Goal: Task Accomplishment & Management: Manage account settings

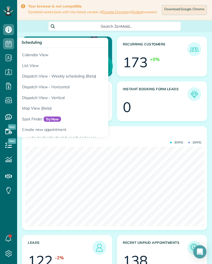
click at [30, 51] on link "Calendar View" at bounding box center [86, 54] width 138 height 13
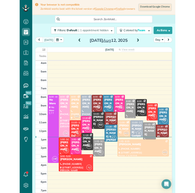
scroll to position [2, 2]
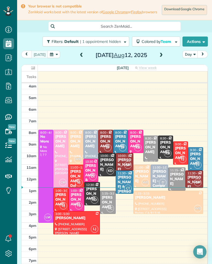
click at [162, 59] on span at bounding box center [161, 55] width 6 height 8
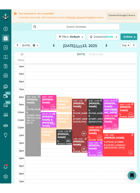
scroll to position [272, 17]
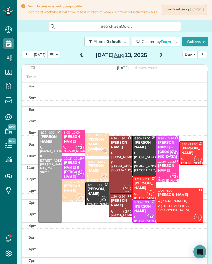
click at [100, 145] on div "[PERSON_NAME] (Medjoubi)" at bounding box center [97, 144] width 20 height 14
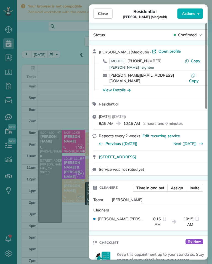
click at [142, 63] on span "[PHONE_NUMBER]" at bounding box center [145, 60] width 34 height 5
click at [144, 60] on span "[PHONE_NUMBER]" at bounding box center [145, 60] width 34 height 5
click at [52, 128] on div "Close Residential Diana Pilano (Medjoubi) Actions Status Confirmed Diana Pilano…" at bounding box center [106, 132] width 212 height 264
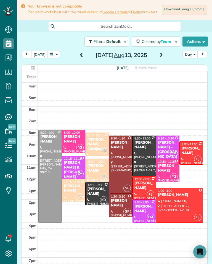
click at [38, 179] on td at bounding box center [123, 179] width 170 height 6
click at [44, 190] on div at bounding box center [50, 176] width 23 height 92
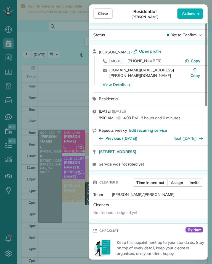
click at [152, 62] on span "[PHONE_NUMBER]" at bounding box center [145, 60] width 34 height 5
click at [50, 185] on div "Close Residential Yeami Kim Actions Status Yet to Confirm Yeami Kim · Open prof…" at bounding box center [106, 132] width 212 height 264
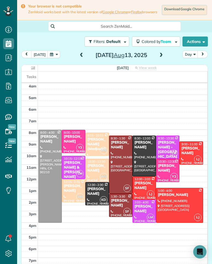
click at [103, 171] on div "[PERSON_NAME]" at bounding box center [97, 167] width 20 height 9
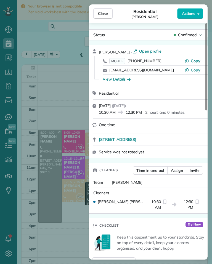
click at [150, 62] on span "[PHONE_NUMBER]" at bounding box center [145, 60] width 34 height 5
click at [52, 117] on div "Close Residential Christina Repola Actions Status Confirmed Christina Repola · …" at bounding box center [106, 132] width 212 height 264
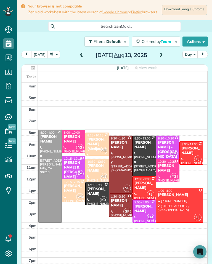
click at [69, 190] on div "[PERSON_NAME]" at bounding box center [74, 188] width 20 height 9
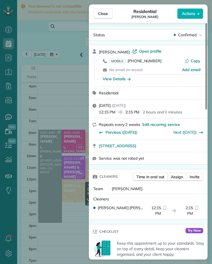
click at [153, 63] on span "[PHONE_NUMBER]" at bounding box center [145, 60] width 34 height 5
click at [43, 172] on div "Close Residential Arie Bergman Actions Status Confirmed Arie Bergman · Open pro…" at bounding box center [106, 132] width 212 height 264
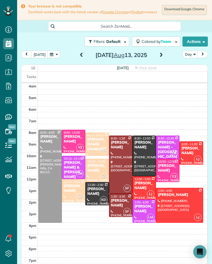
click at [69, 169] on div "Micheal & noelle Norris" at bounding box center [74, 169] width 20 height 19
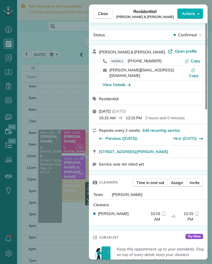
click at [151, 62] on span "(818) 635-9631" at bounding box center [145, 60] width 34 height 5
click at [44, 172] on div "Close Residential Micheal & noelle Norris Actions Status Confirmed Micheal & no…" at bounding box center [106, 132] width 212 height 264
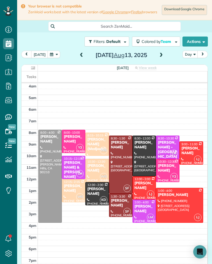
click at [145, 212] on div at bounding box center [144, 211] width 23 height 23
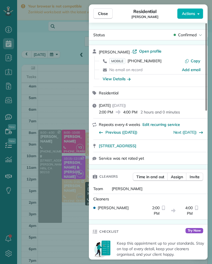
click at [156, 61] on span "[PHONE_NUMBER]" at bounding box center [145, 60] width 34 height 5
click at [111, 9] on button "Close" at bounding box center [102, 13] width 19 height 11
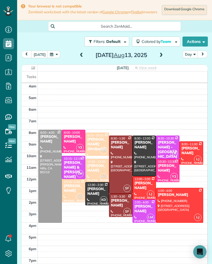
click at [69, 144] on div "[PERSON_NAME]" at bounding box center [74, 138] width 20 height 9
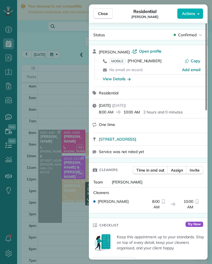
click at [151, 62] on span "[PHONE_NUMBER]" at bounding box center [145, 60] width 34 height 5
click at [42, 164] on div "Close Residential [PERSON_NAME] Actions Status Confirmed [PERSON_NAME] · Open p…" at bounding box center [106, 132] width 212 height 264
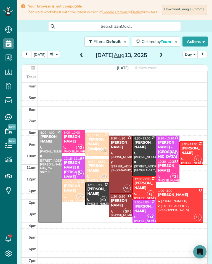
click at [171, 171] on div "[PERSON_NAME]" at bounding box center [168, 167] width 20 height 9
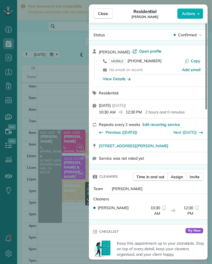
click at [153, 63] on span "[PHONE_NUMBER]" at bounding box center [145, 60] width 34 height 5
click at [47, 162] on div "Close Residential [PERSON_NAME] Actions Status Confirmed [PERSON_NAME] · Open p…" at bounding box center [106, 132] width 212 height 264
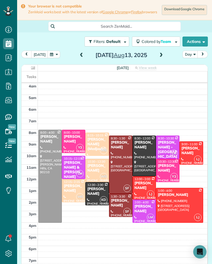
click at [196, 152] on div "[PERSON_NAME]" at bounding box center [191, 150] width 20 height 9
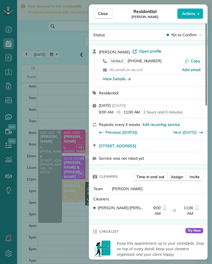
click at [152, 63] on span "MOBILE (310) 699-6456" at bounding box center [135, 61] width 52 height 6
click at [45, 158] on div "Close Residential Susan Schroeder Actions Status Yet to Confirm Susan Schroeder…" at bounding box center [106, 132] width 212 height 264
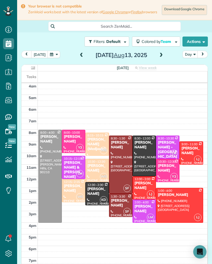
click at [152, 185] on div "Jenny Cagampan" at bounding box center [144, 185] width 20 height 9
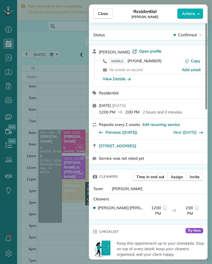
click at [153, 62] on span "(818) 383-0267" at bounding box center [145, 60] width 34 height 5
click at [48, 179] on div "Close Residential Jenny Cagampan Actions Status Confirmed Jenny Cagampan · Open…" at bounding box center [106, 132] width 212 height 264
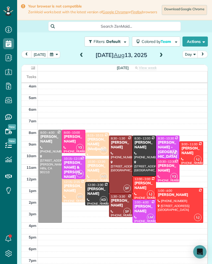
click at [181, 206] on div at bounding box center [179, 205] width 46 height 34
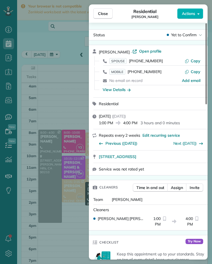
click at [49, 161] on div "Close Residential Ben Phan Actions Status Yet to Confirm Ben Phan · Open profil…" at bounding box center [106, 132] width 212 height 264
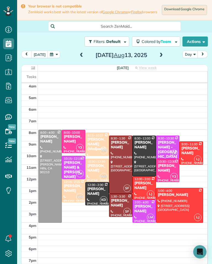
click at [98, 193] on div "[PERSON_NAME]" at bounding box center [97, 191] width 20 height 9
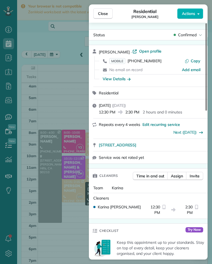
click at [152, 63] on span "[PHONE_NUMBER]" at bounding box center [145, 60] width 34 height 5
click at [44, 163] on div "Close Residential Andrea Chen Actions Status Confirmed Andrea Chen · Open profi…" at bounding box center [106, 132] width 212 height 264
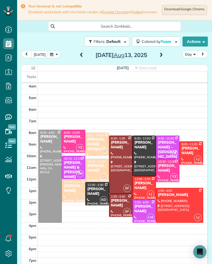
click at [148, 153] on div at bounding box center [144, 156] width 23 height 40
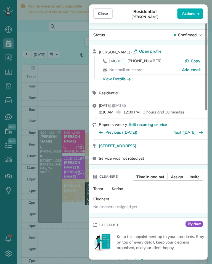
click at [155, 61] on span "[PHONE_NUMBER]" at bounding box center [145, 60] width 34 height 5
click at [40, 177] on div "Close Residential Jennifer Yager Actions Status Confirmed Jennifer Yager · Open…" at bounding box center [106, 132] width 212 height 264
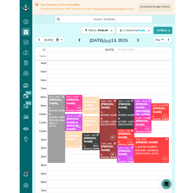
scroll to position [272, 17]
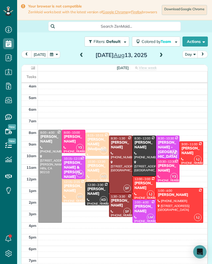
click at [78, 167] on div "Micheal & noelle Norris" at bounding box center [74, 169] width 20 height 19
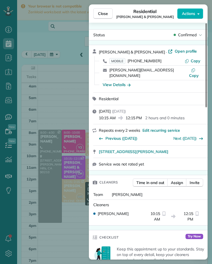
click at [207, 30] on div at bounding box center [207, 65] width 2 height 84
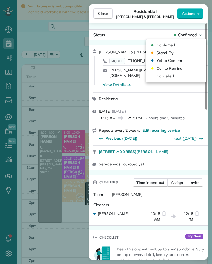
click at [181, 75] on div "Cancelled" at bounding box center [176, 76] width 56 height 8
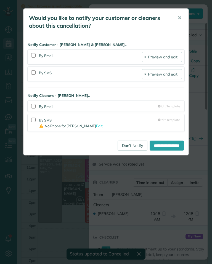
click at [62, 198] on div "**********" at bounding box center [106, 132] width 212 height 264
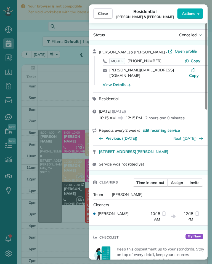
click at [57, 130] on div "Close Residential Micheal & noelle Norris Actions Status Cancelled Micheal & no…" at bounding box center [106, 132] width 212 height 264
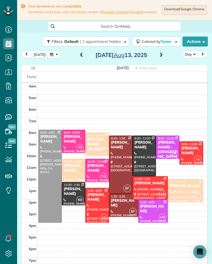
click at [54, 55] on button "button" at bounding box center [54, 54] width 13 height 7
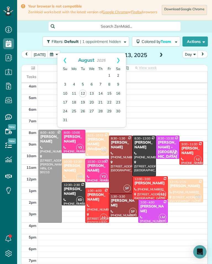
click at [141, 185] on div "Jenny Cagampan" at bounding box center [150, 183] width 32 height 5
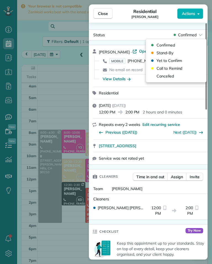
click at [182, 77] on div "Cancelled" at bounding box center [176, 76] width 56 height 8
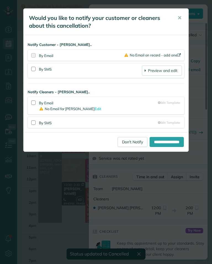
click at [129, 140] on link "Don't Notify" at bounding box center [133, 142] width 30 height 10
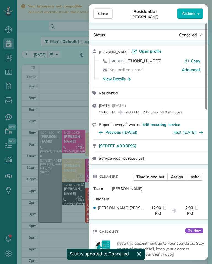
click at [46, 181] on div "Close Residential Jenny Cagampan Actions Status Cancelled Jenny Cagampan · Open…" at bounding box center [106, 132] width 212 height 264
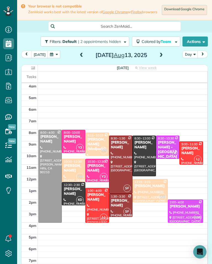
click at [49, 54] on button "button" at bounding box center [54, 54] width 13 height 7
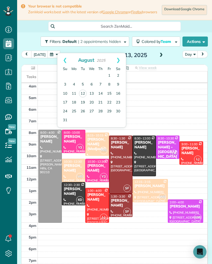
click at [89, 100] on link "20" at bounding box center [91, 102] width 9 height 9
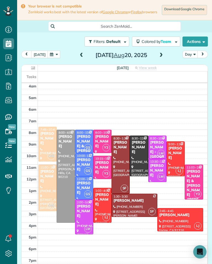
click at [78, 55] on span at bounding box center [81, 55] width 6 height 5
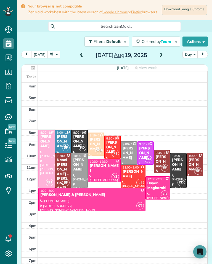
click at [161, 58] on span at bounding box center [161, 55] width 6 height 5
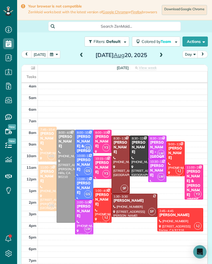
click at [162, 57] on span at bounding box center [161, 55] width 6 height 5
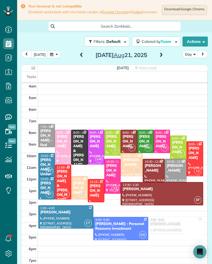
click at [163, 58] on span at bounding box center [161, 55] width 6 height 5
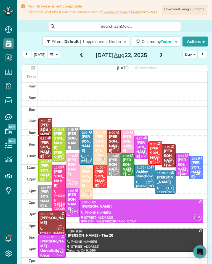
scroll to position [272, 17]
click at [41, 58] on button "[DATE]" at bounding box center [39, 54] width 17 height 7
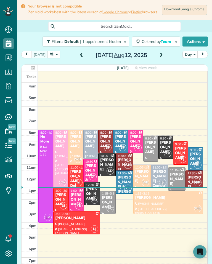
click at [161, 58] on span at bounding box center [161, 55] width 6 height 5
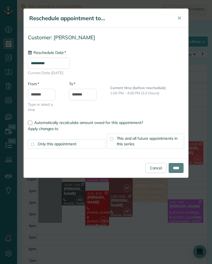
click at [64, 67] on input "**********" at bounding box center [49, 62] width 42 height 11
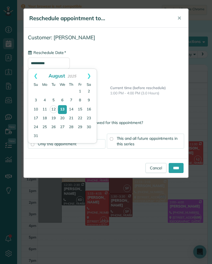
click at [81, 119] on link "22" at bounding box center [80, 118] width 9 height 9
type input "**********"
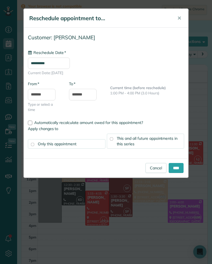
click at [164, 145] on div "This and all future appointments in this series" at bounding box center [146, 140] width 78 height 15
click at [180, 169] on input "****" at bounding box center [176, 168] width 15 height 10
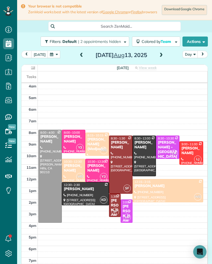
click at [162, 196] on div at bounding box center [168, 190] width 70 height 23
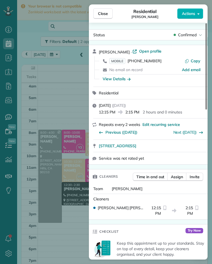
click at [152, 68] on div "No email on record" at bounding box center [145, 70] width 73 height 6
click at [152, 62] on span "[PHONE_NUMBER]" at bounding box center [145, 60] width 34 height 5
click at [70, 104] on div "Close Residential Arie Bergman Actions Status Confirmed Arie Bergman · Open pro…" at bounding box center [106, 132] width 212 height 264
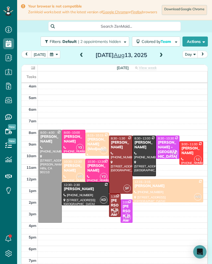
scroll to position [272, 17]
click at [162, 56] on span at bounding box center [161, 55] width 6 height 5
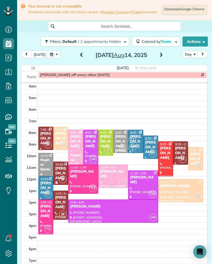
click at [79, 59] on span at bounding box center [81, 55] width 6 height 8
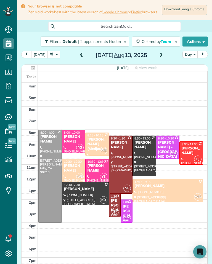
click at [162, 59] on span at bounding box center [161, 55] width 6 height 8
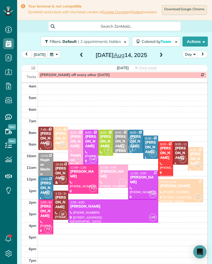
click at [171, 160] on div "[PERSON_NAME]" at bounding box center [166, 153] width 12 height 14
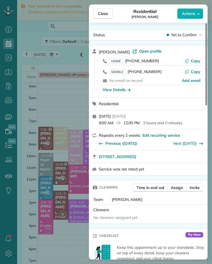
click at [195, 155] on link "[STREET_ADDRESS]" at bounding box center [152, 157] width 106 height 6
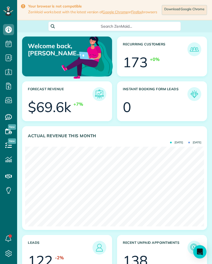
scroll to position [80, 179]
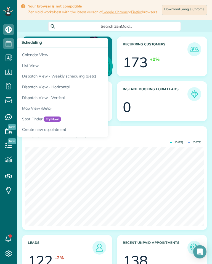
click at [47, 53] on link "Calendar View" at bounding box center [86, 54] width 138 height 13
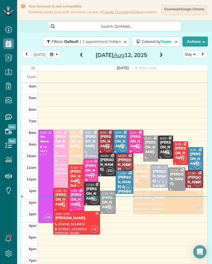
click at [162, 57] on span at bounding box center [161, 55] width 6 height 5
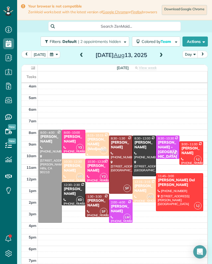
scroll to position [2, 2]
click at [160, 59] on span at bounding box center [161, 55] width 6 height 8
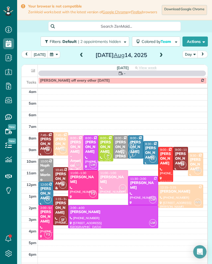
click at [158, 59] on span at bounding box center [161, 55] width 6 height 8
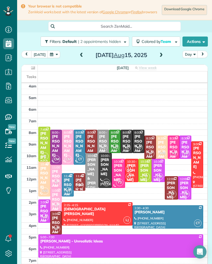
click at [161, 59] on span at bounding box center [161, 55] width 6 height 8
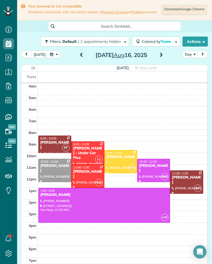
click at [154, 57] on h2 "[DATE]" at bounding box center [121, 55] width 69 height 6
click at [158, 58] on span at bounding box center [161, 55] width 6 height 5
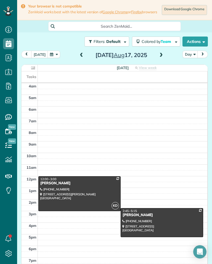
click at [158, 58] on span at bounding box center [161, 55] width 6 height 5
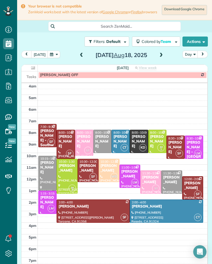
click at [159, 58] on span at bounding box center [161, 55] width 6 height 5
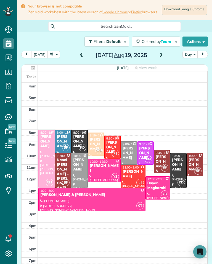
scroll to position [272, 17]
click at [54, 58] on button "button" at bounding box center [54, 54] width 13 height 7
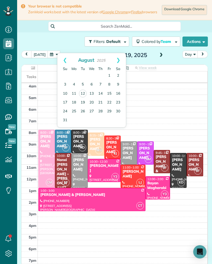
click at [103, 94] on link "14" at bounding box center [100, 93] width 9 height 9
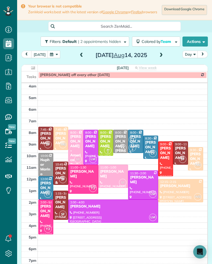
click at [106, 145] on div "[PERSON_NAME]" at bounding box center [106, 141] width 12 height 14
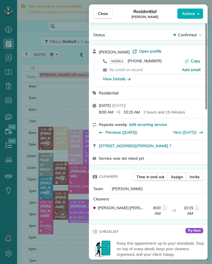
click at [151, 62] on span "[PHONE_NUMBER]" at bounding box center [145, 60] width 34 height 5
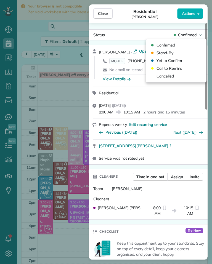
click at [174, 74] on span "Cancelled" at bounding box center [165, 76] width 17 height 6
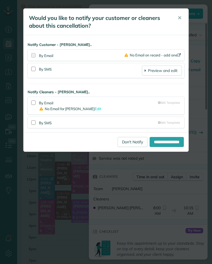
click at [64, 201] on div "**********" at bounding box center [106, 132] width 212 height 264
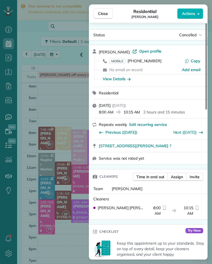
click at [74, 157] on div "Close Residential [PERSON_NAME] Actions Status Cancelled [PERSON_NAME] · Open p…" at bounding box center [106, 132] width 212 height 264
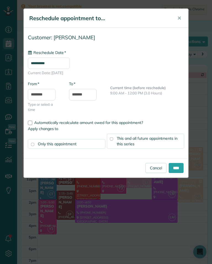
click at [70, 66] on input "**********" at bounding box center [49, 62] width 42 height 11
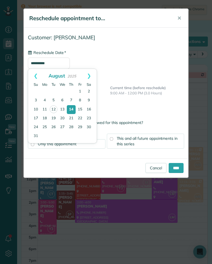
click at [63, 109] on link "13" at bounding box center [62, 109] width 9 height 9
type input "**********"
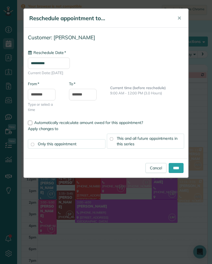
click at [177, 169] on input "****" at bounding box center [176, 168] width 15 height 10
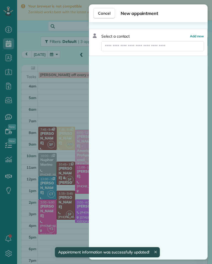
click at [151, 49] on input "text" at bounding box center [152, 46] width 103 height 10
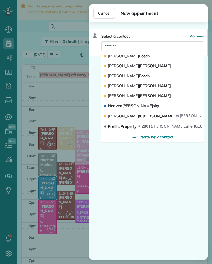
type input "*******"
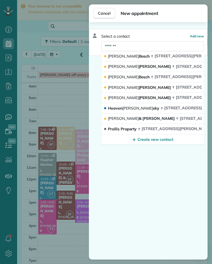
click at [138, 119] on span "[PERSON_NAME] & [PERSON_NAME]" at bounding box center [141, 118] width 67 height 5
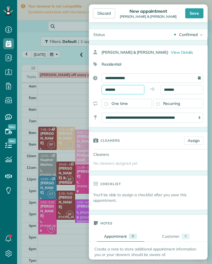
click at [131, 90] on input "*******" at bounding box center [123, 89] width 43 height 9
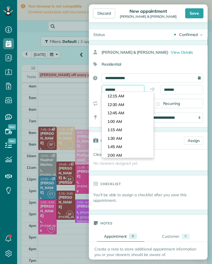
scroll to position [265, 0]
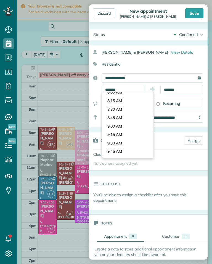
click at [129, 119] on body "Dashboard Scheduling Calendar View List View Dispatch View - Weekly scheduling …" at bounding box center [106, 132] width 212 height 264
type input "*******"
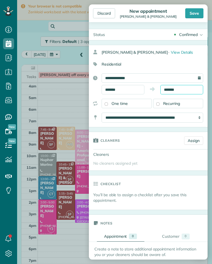
click at [185, 89] on input "*******" at bounding box center [182, 89] width 43 height 9
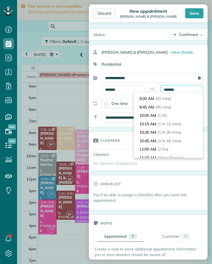
scroll to position [15, 0]
click at [167, 146] on span "(2 hrs)" at bounding box center [163, 148] width 11 height 5
type input "********"
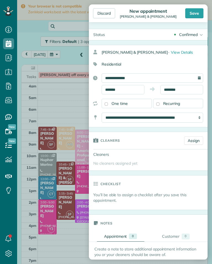
click at [198, 140] on link "Assign" at bounding box center [193, 140] width 19 height 8
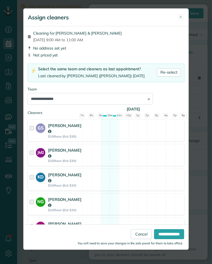
click at [184, 14] on button "✕" at bounding box center [180, 17] width 7 height 7
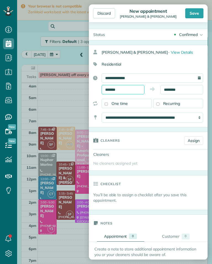
click at [135, 89] on input "*******" at bounding box center [123, 89] width 43 height 9
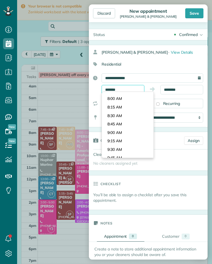
scroll to position [256, 0]
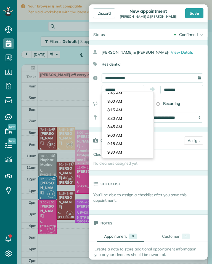
click at [131, 97] on body "Dashboard Scheduling Calendar View List View Dispatch View - Weekly scheduling …" at bounding box center [106, 132] width 212 height 264
type input "*******"
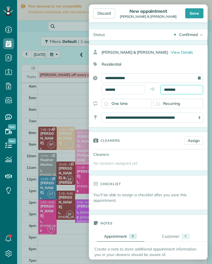
click at [188, 89] on input "********" at bounding box center [182, 89] width 43 height 9
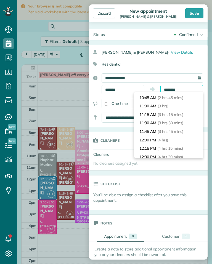
scroll to position [69, 0]
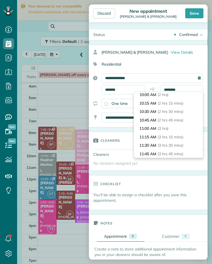
click at [181, 94] on li "10:00 AM (2 hrs)" at bounding box center [168, 94] width 69 height 9
type input "********"
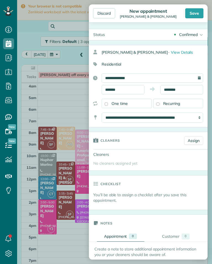
click at [194, 142] on link "Assign" at bounding box center [193, 140] width 19 height 8
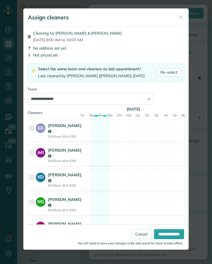
click at [172, 75] on link "Re-select" at bounding box center [169, 72] width 24 height 8
select select "****"
click at [165, 242] on div "CT [PERSON_NAME] $15/hour (Est: $30) Not available" at bounding box center [106, 253] width 157 height 22
click at [161, 239] on input "**********" at bounding box center [169, 234] width 30 height 10
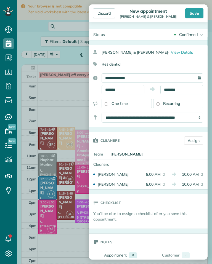
click at [194, 139] on link "Assign" at bounding box center [193, 140] width 19 height 8
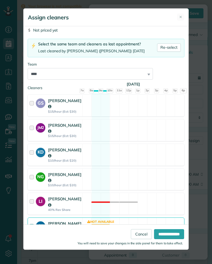
scroll to position [29, 0]
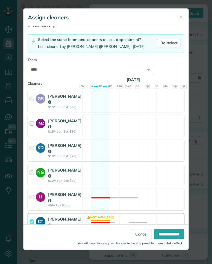
click at [34, 213] on div "CT [PERSON_NAME] $15/hour (Est: $30)" at bounding box center [55, 223] width 54 height 21
click at [166, 239] on input "**********" at bounding box center [169, 234] width 30 height 10
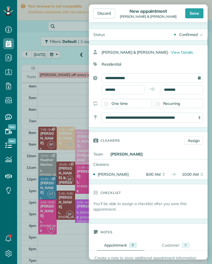
click at [194, 14] on div "Save" at bounding box center [194, 13] width 18 height 10
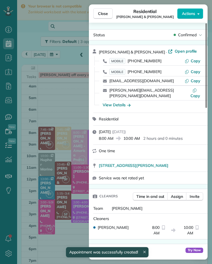
click at [74, 164] on div "Close Residential [PERSON_NAME] & [PERSON_NAME] Actions Status Confirmed [PERSO…" at bounding box center [106, 132] width 212 height 264
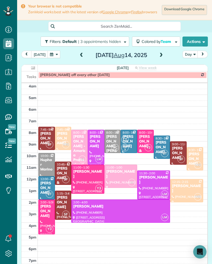
scroll to position [2, 0]
click at [79, 54] on span at bounding box center [81, 55] width 6 height 5
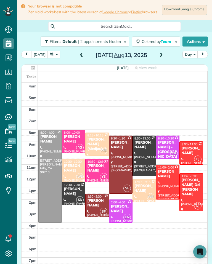
scroll to position [272, 17]
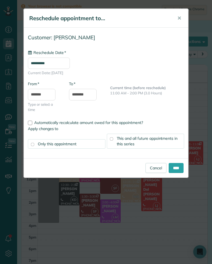
click at [70, 63] on input "**********" at bounding box center [49, 62] width 42 height 11
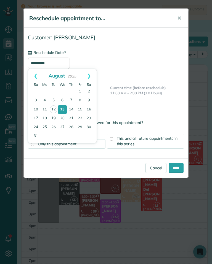
click at [83, 111] on link "15" at bounding box center [80, 109] width 9 height 9
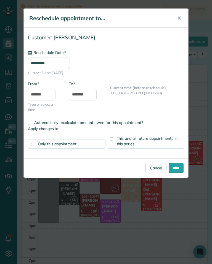
click at [66, 67] on input "**********" at bounding box center [49, 62] width 42 height 11
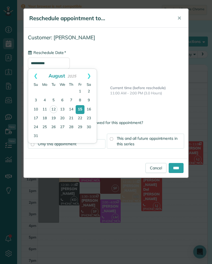
click at [72, 108] on link "14" at bounding box center [71, 109] width 9 height 9
type input "**********"
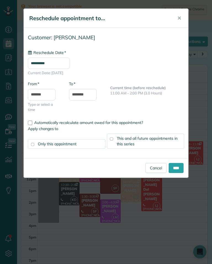
click at [176, 164] on input "****" at bounding box center [176, 168] width 15 height 10
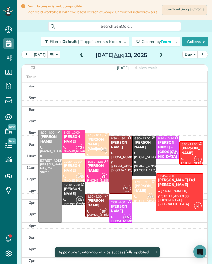
click at [163, 55] on span at bounding box center [161, 55] width 6 height 5
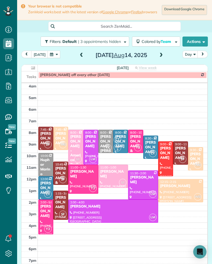
click at [83, 55] on span at bounding box center [81, 55] width 6 height 5
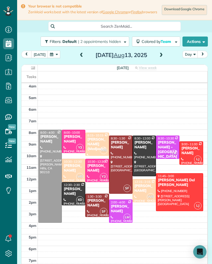
click at [159, 59] on span at bounding box center [161, 55] width 6 height 8
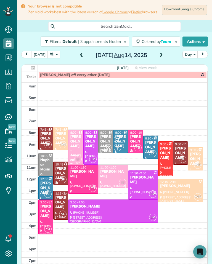
click at [168, 160] on div "[PERSON_NAME]" at bounding box center [166, 153] width 12 height 14
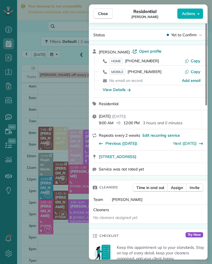
click at [59, 204] on div "Close Residential [PERSON_NAME] Actions Status Yet to Confirm [PERSON_NAME] · O…" at bounding box center [106, 132] width 212 height 264
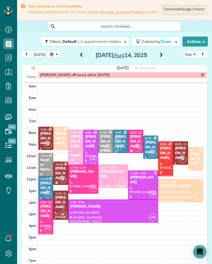
scroll to position [272, 17]
click at [56, 57] on button "button" at bounding box center [54, 54] width 13 height 7
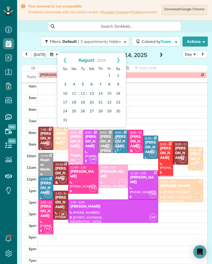
click at [56, 56] on button "button" at bounding box center [54, 54] width 13 height 7
click at [92, 102] on link "20" at bounding box center [91, 102] width 9 height 9
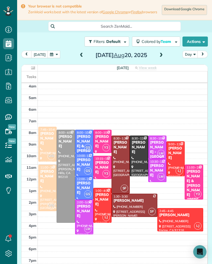
click at [78, 57] on span at bounding box center [81, 55] width 6 height 5
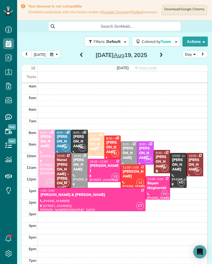
click at [162, 58] on span at bounding box center [161, 55] width 6 height 8
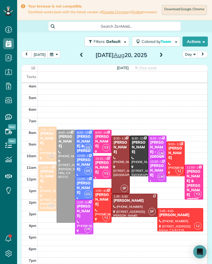
click at [163, 57] on span at bounding box center [161, 55] width 6 height 5
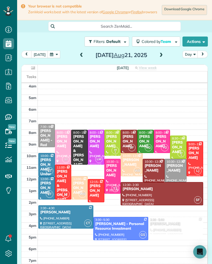
click at [161, 58] on span at bounding box center [161, 55] width 6 height 8
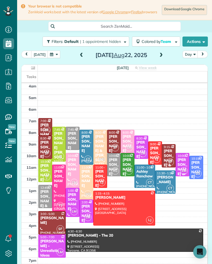
click at [37, 57] on button "[DATE]" at bounding box center [39, 54] width 17 height 7
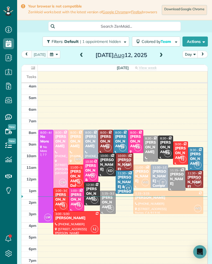
click at [161, 53] on span at bounding box center [161, 55] width 6 height 8
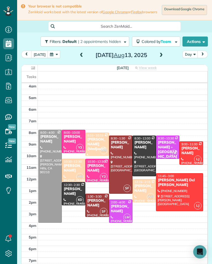
click at [163, 56] on span at bounding box center [161, 55] width 6 height 5
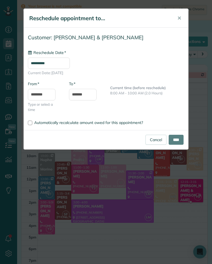
type input "**********"
click at [92, 93] on input "*******" at bounding box center [83, 95] width 28 height 12
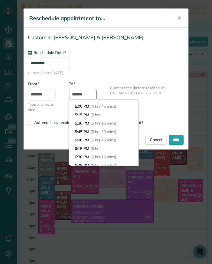
scroll to position [159, 0]
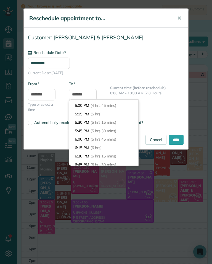
click at [111, 143] on li "6:15 PM (6 hrs)" at bounding box center [103, 147] width 69 height 9
type input "*******"
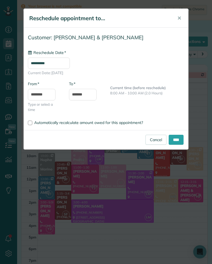
click at [182, 138] on input "****" at bounding box center [176, 140] width 15 height 10
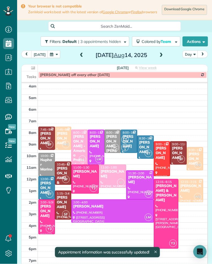
scroll to position [2, 0]
click at [171, 191] on div "[PERSON_NAME] & [PERSON_NAME]" at bounding box center [167, 193] width 22 height 19
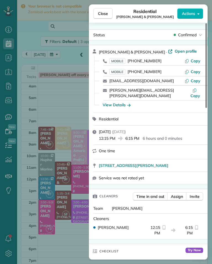
click at [180, 193] on span "Assign" at bounding box center [177, 196] width 12 height 6
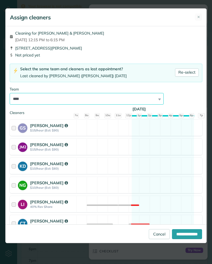
click at [118, 95] on select "**********" at bounding box center [87, 99] width 154 height 12
select select "**"
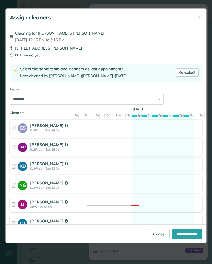
click at [188, 239] on input "**********" at bounding box center [187, 234] width 30 height 10
type input "**********"
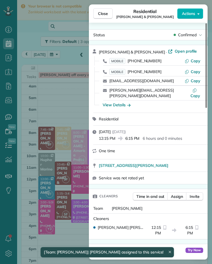
click at [57, 182] on div "Close Residential [PERSON_NAME] & [PERSON_NAME] Actions Status Confirmed [PERSO…" at bounding box center [106, 132] width 212 height 264
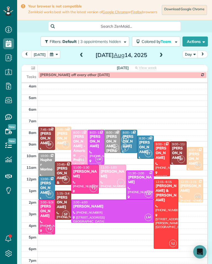
click at [78, 57] on span at bounding box center [81, 55] width 6 height 5
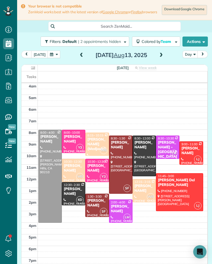
scroll to position [272, 17]
click at [56, 54] on button "button" at bounding box center [54, 54] width 13 height 7
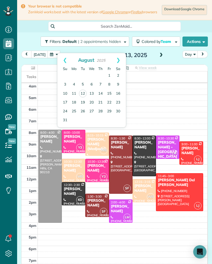
click at [55, 53] on button "button" at bounding box center [54, 54] width 13 height 7
click at [65, 57] on link "Prev" at bounding box center [64, 60] width 15 height 14
click at [93, 100] on link "23" at bounding box center [91, 102] width 9 height 9
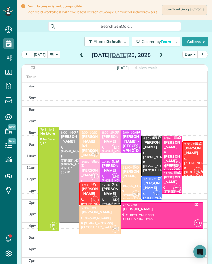
click at [108, 171] on div "[PERSON_NAME]" at bounding box center [110, 167] width 17 height 9
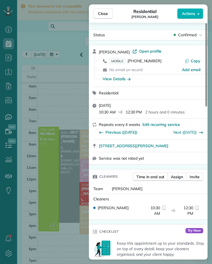
click at [200, 133] on icon "button" at bounding box center [201, 132] width 4 height 4
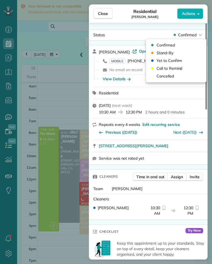
click at [173, 76] on span "Cancelled" at bounding box center [165, 76] width 17 height 6
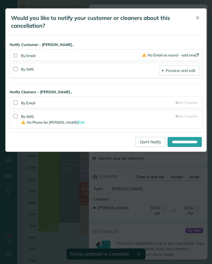
click at [146, 138] on link "Don't Notify" at bounding box center [151, 142] width 30 height 10
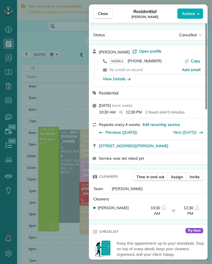
click at [104, 13] on span "Close" at bounding box center [103, 14] width 10 height 6
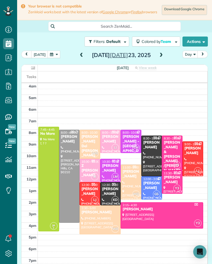
click at [38, 54] on button "[DATE]" at bounding box center [39, 54] width 17 height 7
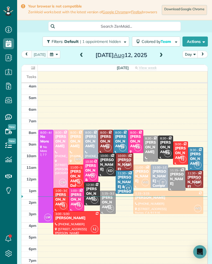
click at [163, 57] on span at bounding box center [161, 55] width 6 height 5
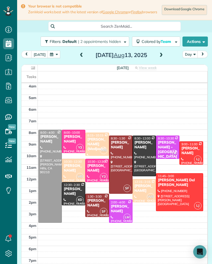
scroll to position [272, 17]
click at [70, 191] on div "[PERSON_NAME]" at bounding box center [74, 191] width 20 height 9
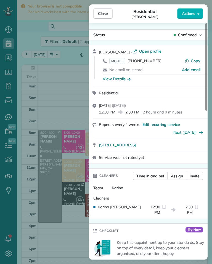
click at [124, 78] on div "View Details" at bounding box center [117, 79] width 28 height 6
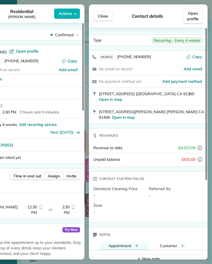
click at [111, 13] on button "Close" at bounding box center [102, 16] width 19 height 11
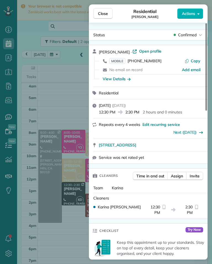
click at [150, 61] on span "[PHONE_NUMBER]" at bounding box center [145, 60] width 34 height 5
click at [118, 79] on div "View Details" at bounding box center [117, 79] width 28 height 6
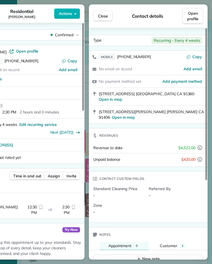
click at [139, 55] on span "[PHONE_NUMBER]" at bounding box center [134, 56] width 34 height 5
click at [103, 13] on span "Close" at bounding box center [103, 16] width 10 height 6
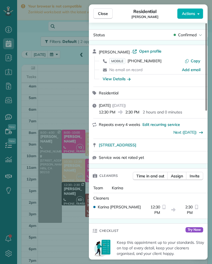
click at [105, 15] on span "Close" at bounding box center [103, 14] width 10 height 6
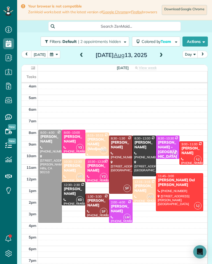
scroll to position [272, 17]
click at [162, 56] on span at bounding box center [161, 55] width 6 height 5
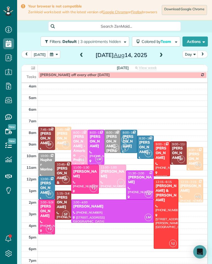
click at [167, 53] on div "[DATE] Day [DATE]" at bounding box center [114, 56] width 187 height 10
click at [161, 58] on span at bounding box center [161, 55] width 6 height 8
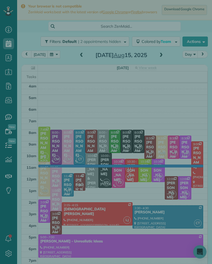
click at [79, 167] on div at bounding box center [106, 132] width 212 height 264
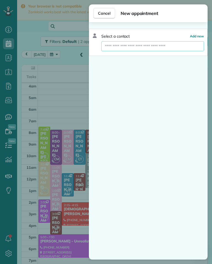
click at [151, 47] on input "text" at bounding box center [152, 46] width 103 height 10
type input "*******"
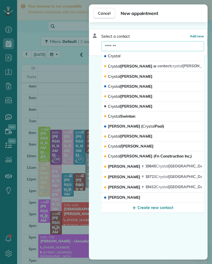
click at [128, 65] on span "[PERSON_NAME]" at bounding box center [130, 66] width 44 height 5
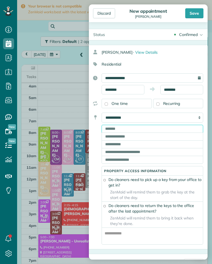
click at [151, 127] on input "text" at bounding box center [153, 129] width 102 height 8
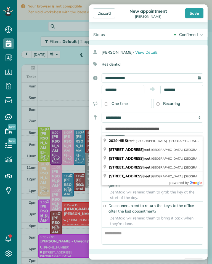
type input "**********"
type input "**"
type input "*****"
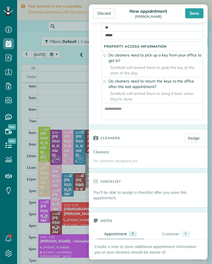
scroll to position [125, 0]
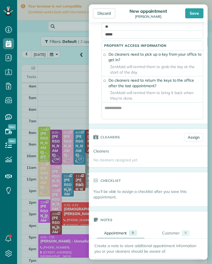
click at [193, 141] on link "Assign" at bounding box center [193, 137] width 19 height 8
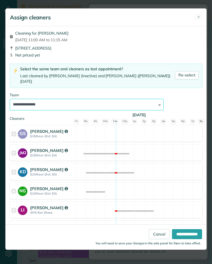
click at [139, 103] on select "**********" at bounding box center [87, 105] width 154 height 12
select select "**"
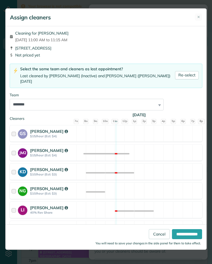
click at [182, 239] on input "**********" at bounding box center [187, 234] width 30 height 10
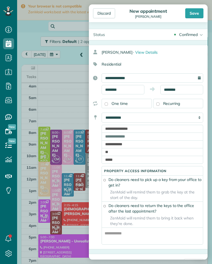
scroll to position [0, 0]
click at [186, 91] on input "********" at bounding box center [182, 89] width 43 height 9
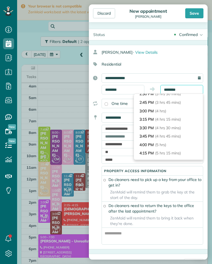
scroll to position [116, 0]
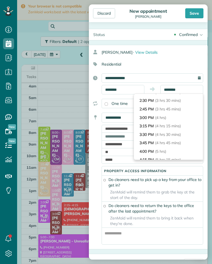
click at [171, 113] on li "3:00 PM (4 hrs)" at bounding box center [168, 117] width 69 height 9
type input "*******"
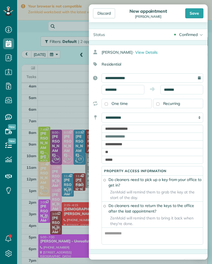
click at [191, 12] on div "Save" at bounding box center [194, 13] width 18 height 10
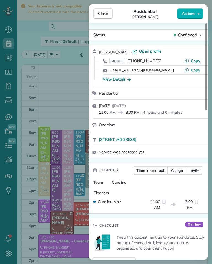
click at [59, 199] on div "Close Residential [PERSON_NAME] Actions Status Confirmed [PERSON_NAME] · Open p…" at bounding box center [106, 132] width 212 height 264
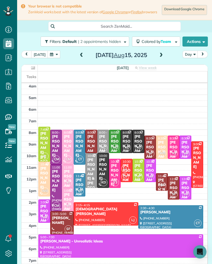
click at [78, 56] on span at bounding box center [81, 55] width 6 height 5
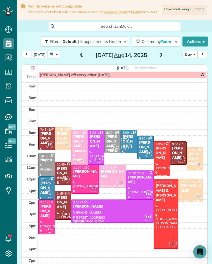
scroll to position [272, 17]
click at [50, 54] on button "button" at bounding box center [54, 54] width 13 height 7
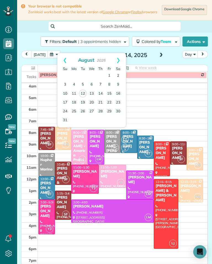
click at [82, 99] on link "19" at bounding box center [82, 102] width 9 height 9
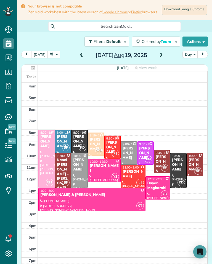
click at [83, 56] on span at bounding box center [81, 55] width 6 height 5
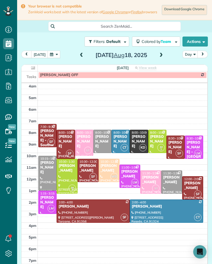
click at [159, 62] on div "[DATE] Day [DATE] [DATE] View week $1,645.00 35.75 Man Hours 20 Appointments 0%…" at bounding box center [114, 162] width 187 height 222
click at [158, 54] on span at bounding box center [161, 55] width 6 height 5
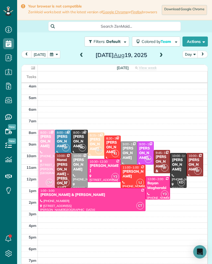
click at [159, 53] on span at bounding box center [161, 55] width 6 height 8
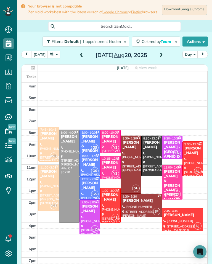
click at [160, 55] on span at bounding box center [161, 55] width 6 height 5
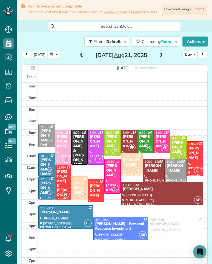
click at [54, 57] on button "button" at bounding box center [54, 54] width 13 height 7
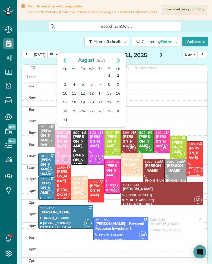
click at [73, 108] on link "25" at bounding box center [74, 111] width 9 height 9
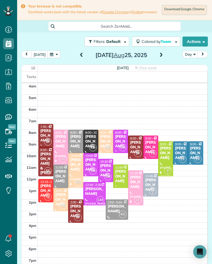
click at [35, 54] on button "[DATE]" at bounding box center [39, 54] width 17 height 7
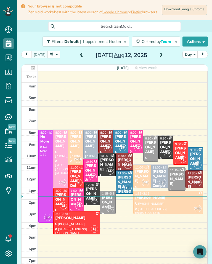
click at [162, 53] on span at bounding box center [161, 55] width 6 height 5
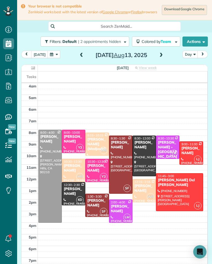
click at [72, 138] on div "[PERSON_NAME]" at bounding box center [74, 138] width 20 height 9
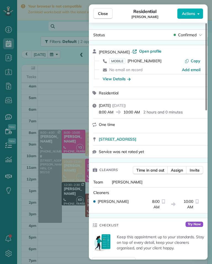
click at [120, 81] on div "View Details" at bounding box center [117, 79] width 28 height 6
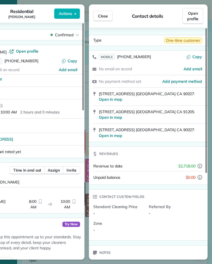
click at [138, 134] on div "Type One-time customer MOBILE [PHONE_NUMBER] Copy No email on record Add email …" at bounding box center [148, 226] width 119 height 382
click at [138, 59] on span "[PHONE_NUMBER]" at bounding box center [134, 56] width 34 height 5
click at [111, 16] on button "Close" at bounding box center [102, 16] width 19 height 11
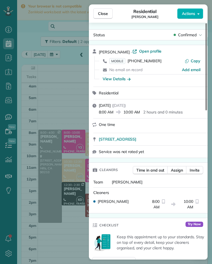
click at [64, 193] on div "Close Residential [PERSON_NAME] Actions Status Confirmed [PERSON_NAME] · Open p…" at bounding box center [106, 132] width 212 height 264
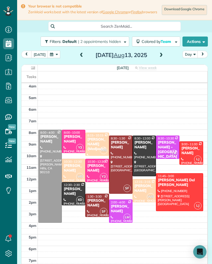
click at [96, 171] on div "[PERSON_NAME]" at bounding box center [97, 167] width 20 height 9
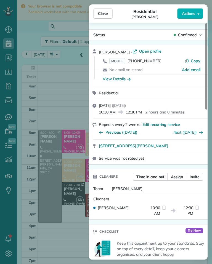
click at [119, 78] on div "View Details" at bounding box center [117, 79] width 28 height 6
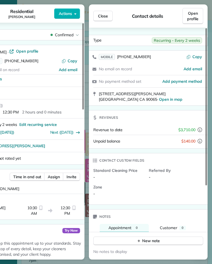
click at [107, 14] on span "Close" at bounding box center [103, 16] width 10 height 6
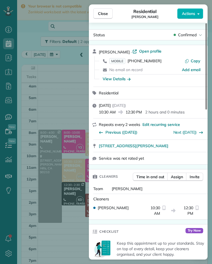
click at [151, 62] on span "[PHONE_NUMBER]" at bounding box center [145, 60] width 34 height 5
click at [72, 130] on div "Close Residential [PERSON_NAME] Actions Status Confirmed [PERSON_NAME] · Open p…" at bounding box center [106, 132] width 212 height 264
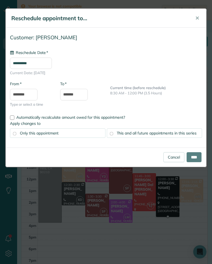
type input "**********"
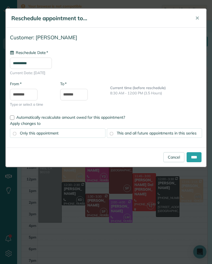
click at [166, 161] on link "Cancel" at bounding box center [174, 157] width 21 height 10
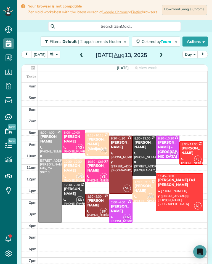
click at [174, 157] on span "LM" at bounding box center [174, 153] width 7 height 7
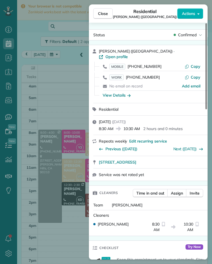
click at [80, 215] on div "Close Residential [PERSON_NAME] ([GEOGRAPHIC_DATA]) Actions Status Confirmed [P…" at bounding box center [106, 132] width 212 height 264
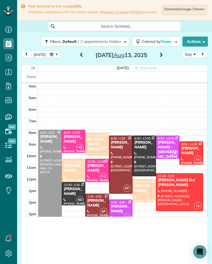
scroll to position [272, 17]
